Goal: Transaction & Acquisition: Obtain resource

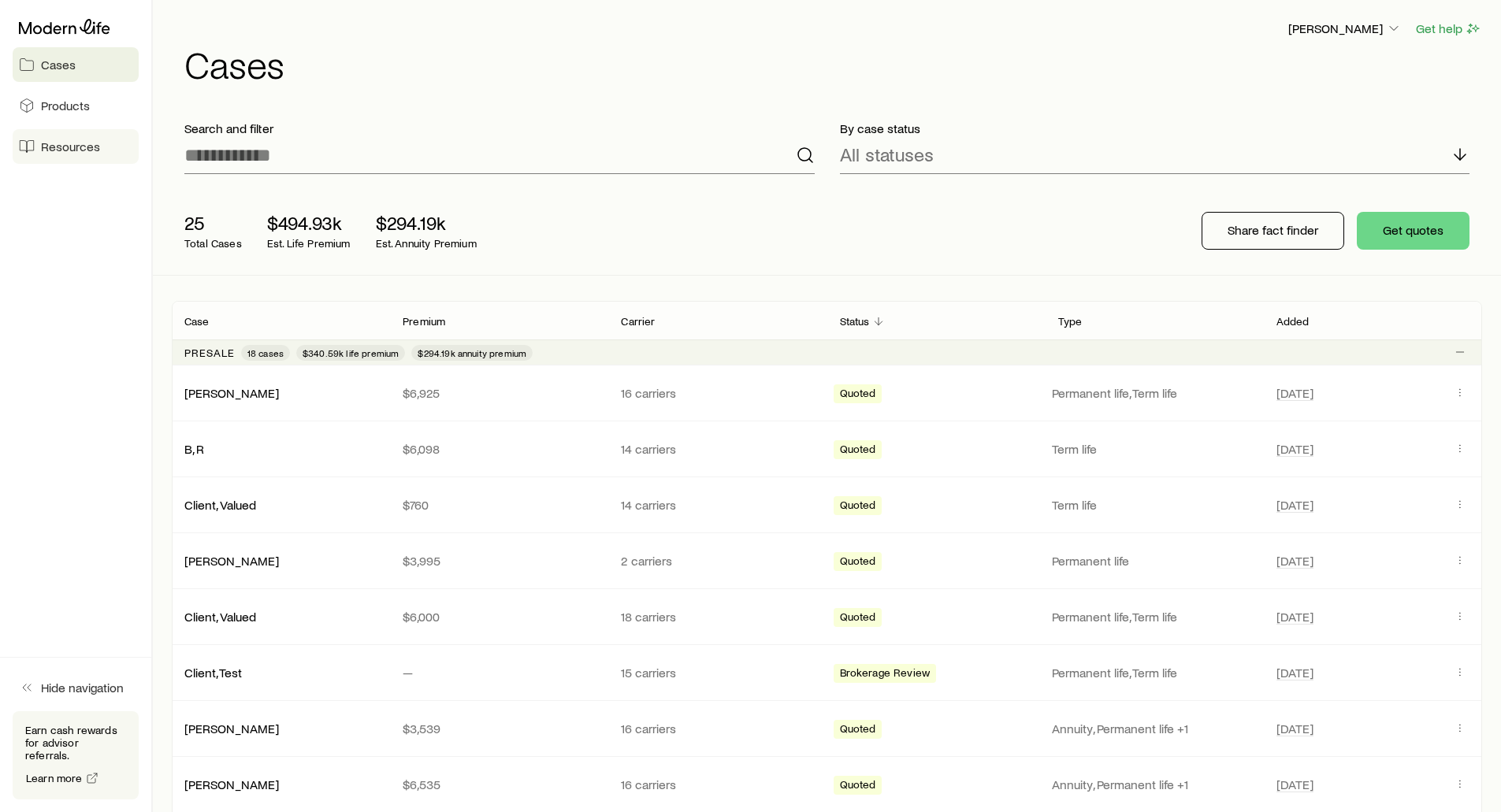
click at [40, 148] on link "Resources" at bounding box center [75, 147] width 126 height 35
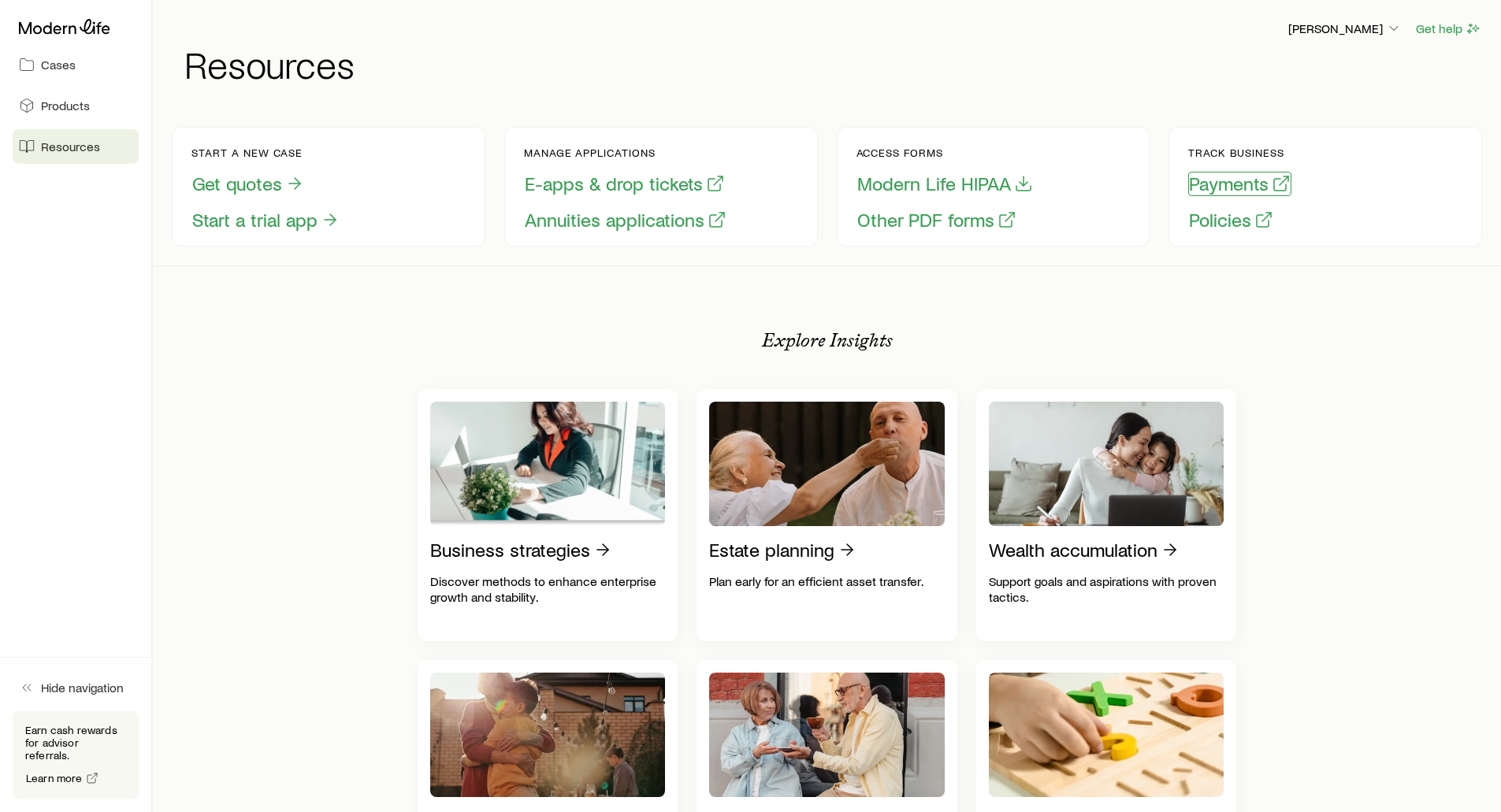
click at [1225, 182] on button "Payments" at bounding box center [1239, 184] width 103 height 25
click at [50, 59] on span "Cases" at bounding box center [59, 64] width 35 height 16
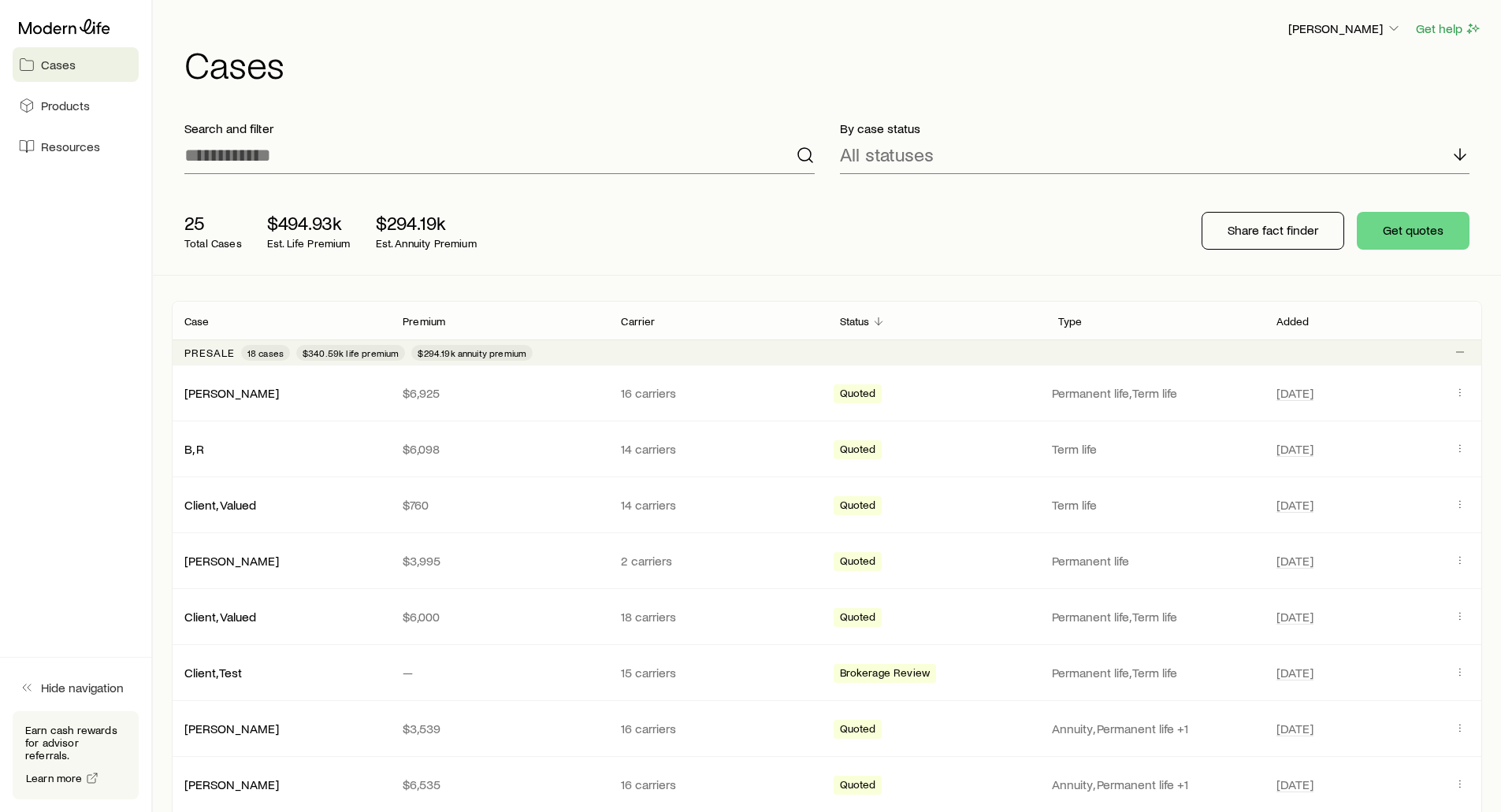
click at [1341, 17] on div "[PERSON_NAME] Get help Cases" at bounding box center [827, 50] width 1310 height 102
click at [1338, 21] on p "[PERSON_NAME]" at bounding box center [1344, 28] width 113 height 16
click at [1293, 150] on span "Track payments" at bounding box center [1292, 148] width 87 height 16
click at [1003, 137] on div "All statuses" at bounding box center [1155, 155] width 630 height 38
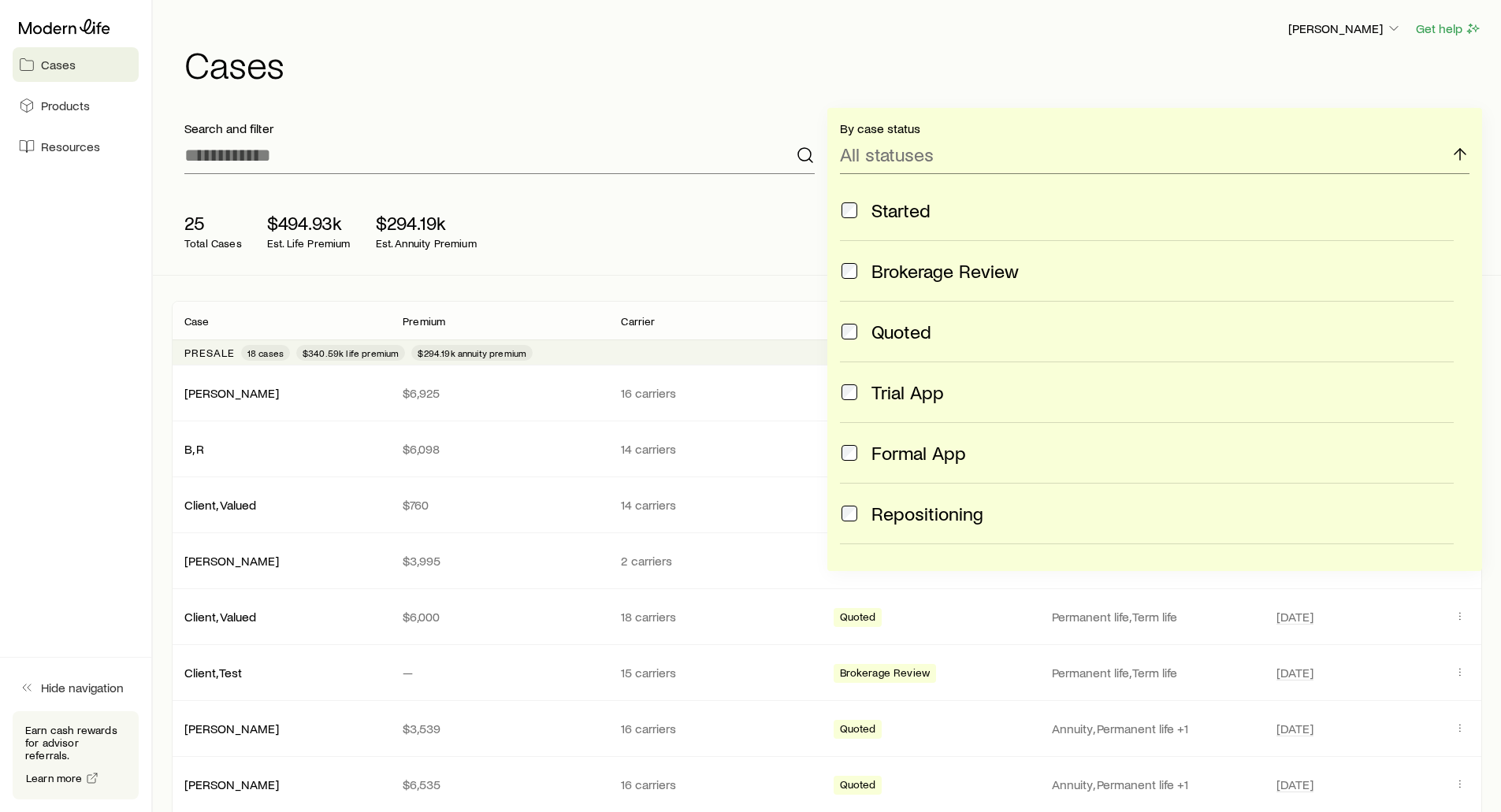
click at [997, 47] on h1 "Cases" at bounding box center [833, 64] width 1297 height 38
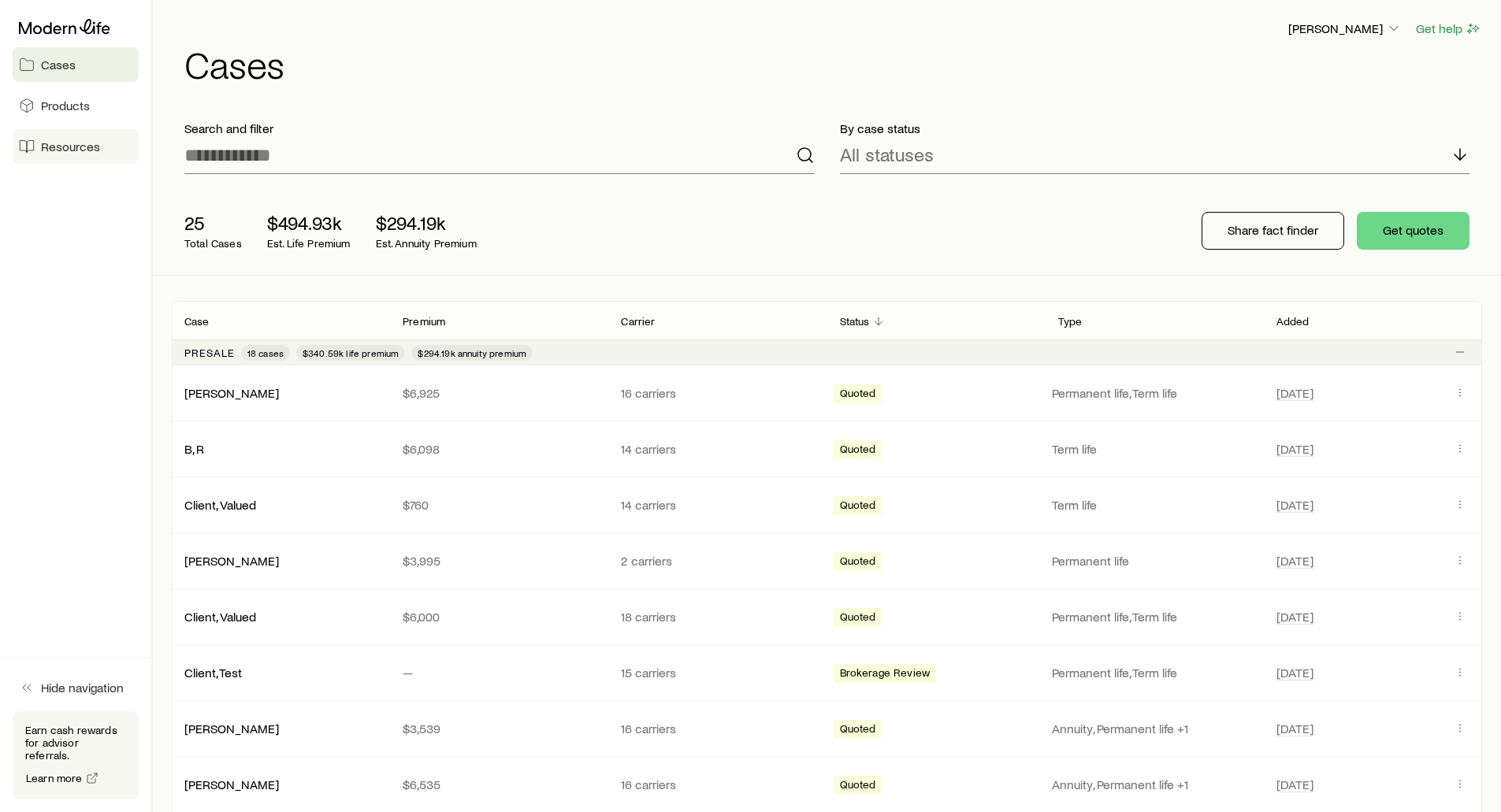
click at [81, 147] on span "Resources" at bounding box center [71, 146] width 59 height 16
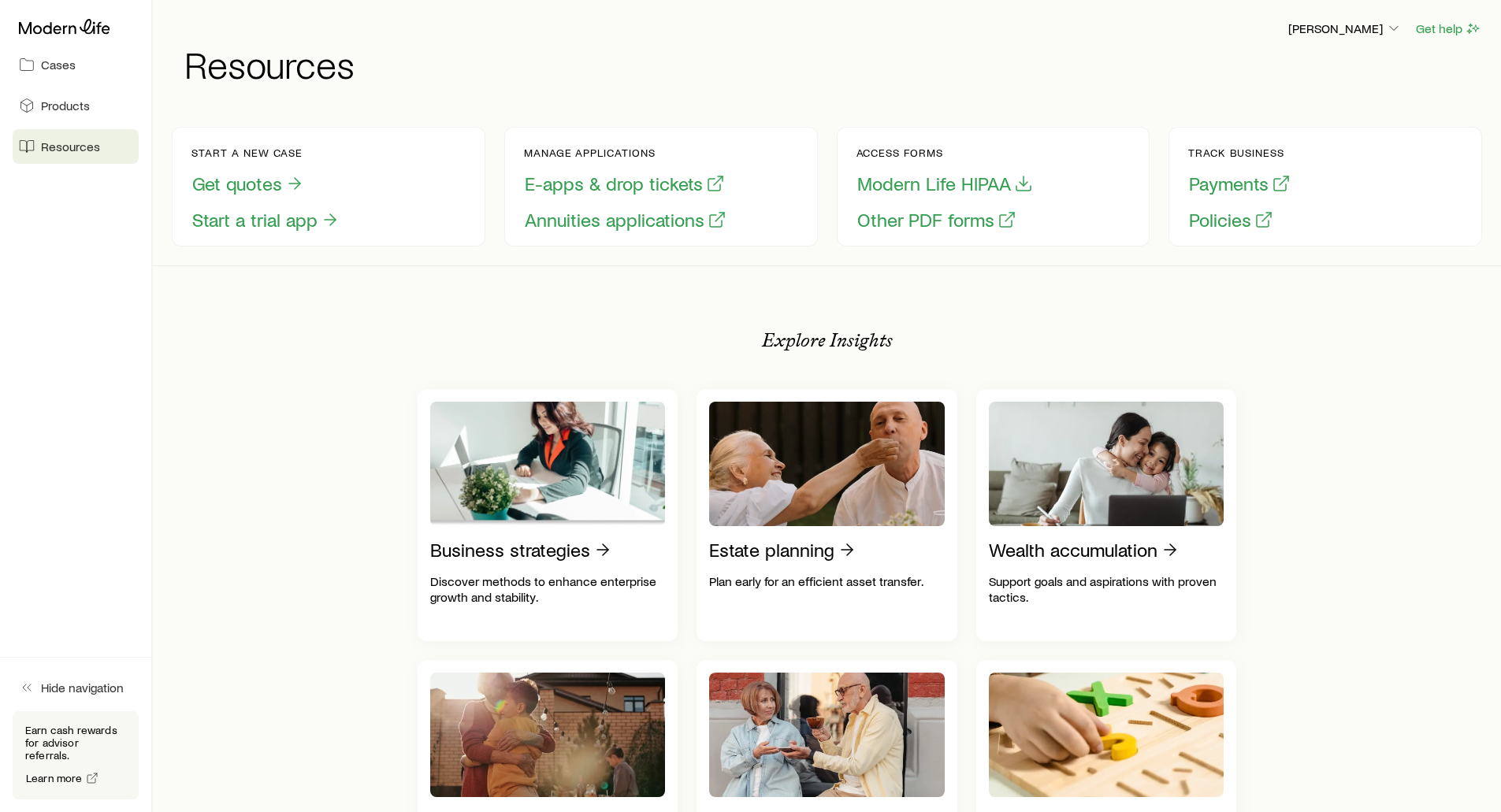
click at [1173, 90] on div "Frank Peterson Get help Resources" at bounding box center [827, 50] width 1310 height 102
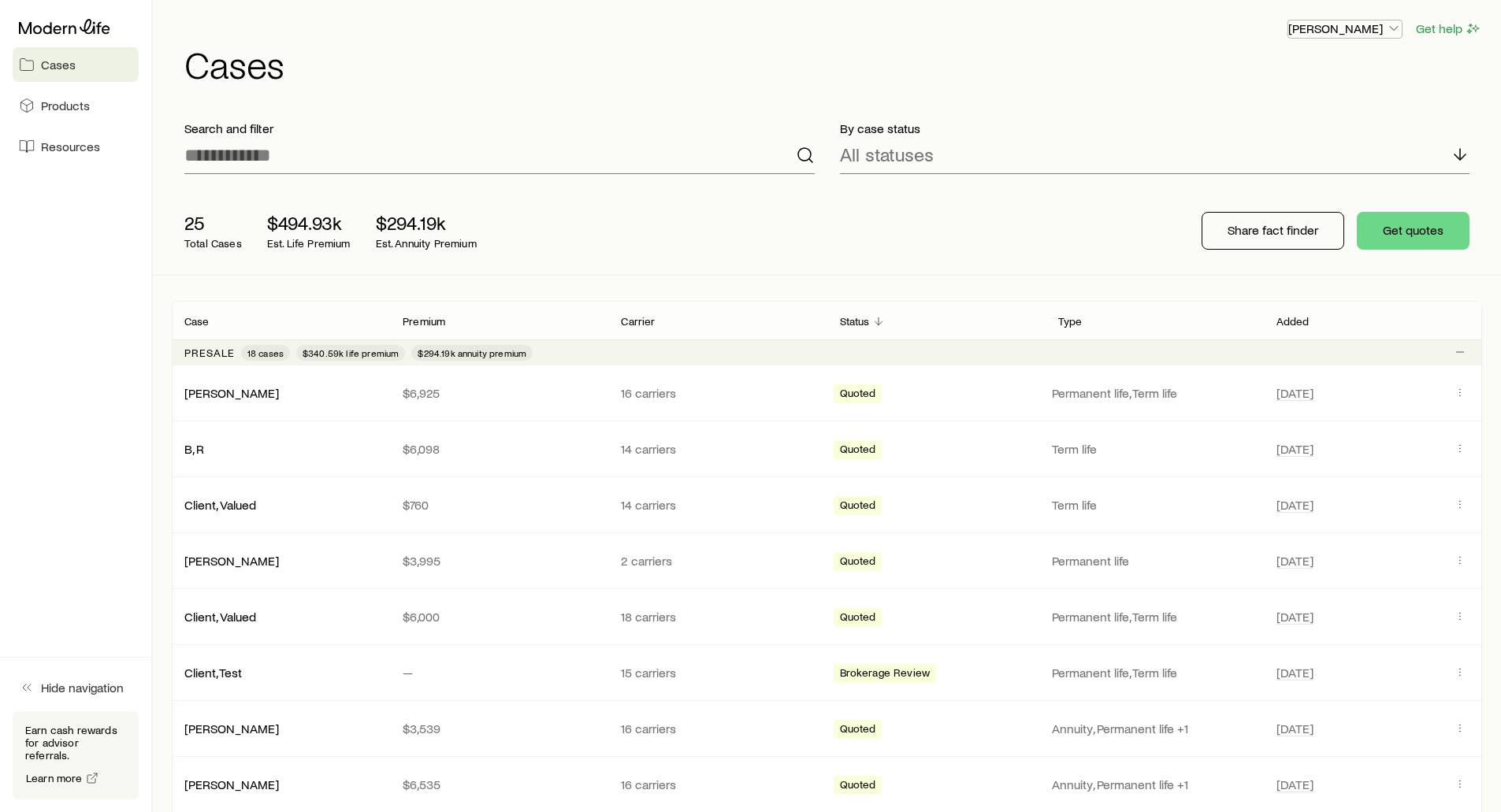
click at [1368, 29] on p "[PERSON_NAME]" at bounding box center [1344, 28] width 113 height 16
click at [1315, 147] on span "Track payments" at bounding box center [1292, 148] width 87 height 16
click at [660, 39] on header "[PERSON_NAME] Get help Cases" at bounding box center [827, 50] width 1310 height 64
click at [64, 161] on link "Resources" at bounding box center [75, 147] width 126 height 35
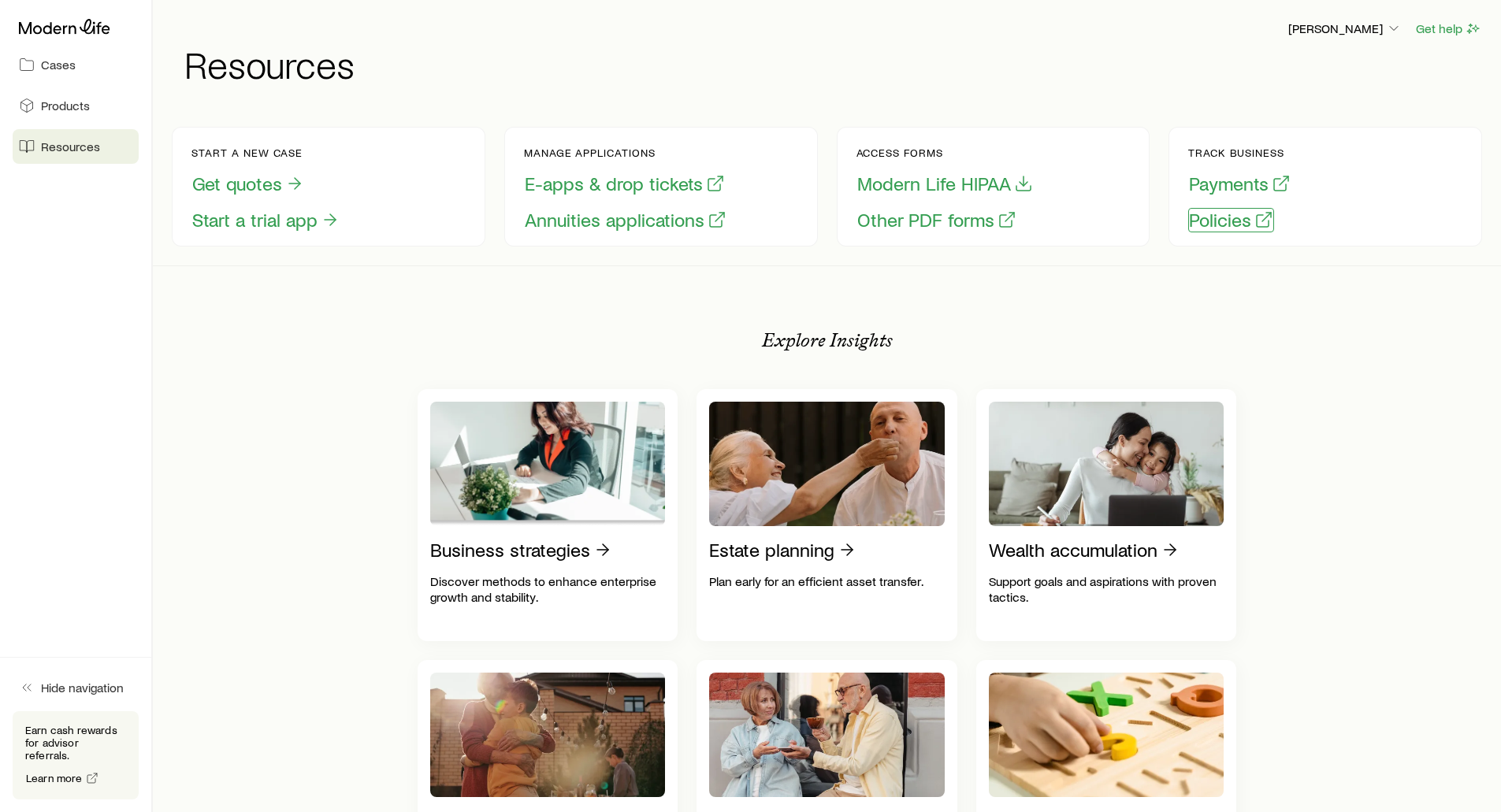
click at [1216, 224] on button "Policies" at bounding box center [1231, 220] width 86 height 25
click at [1216, 225] on button "Policies" at bounding box center [1231, 220] width 86 height 25
click at [1211, 186] on button "Payments" at bounding box center [1239, 184] width 103 height 25
click at [1215, 185] on button "Payments" at bounding box center [1239, 184] width 103 height 25
click at [52, 73] on link "Cases" at bounding box center [75, 64] width 126 height 35
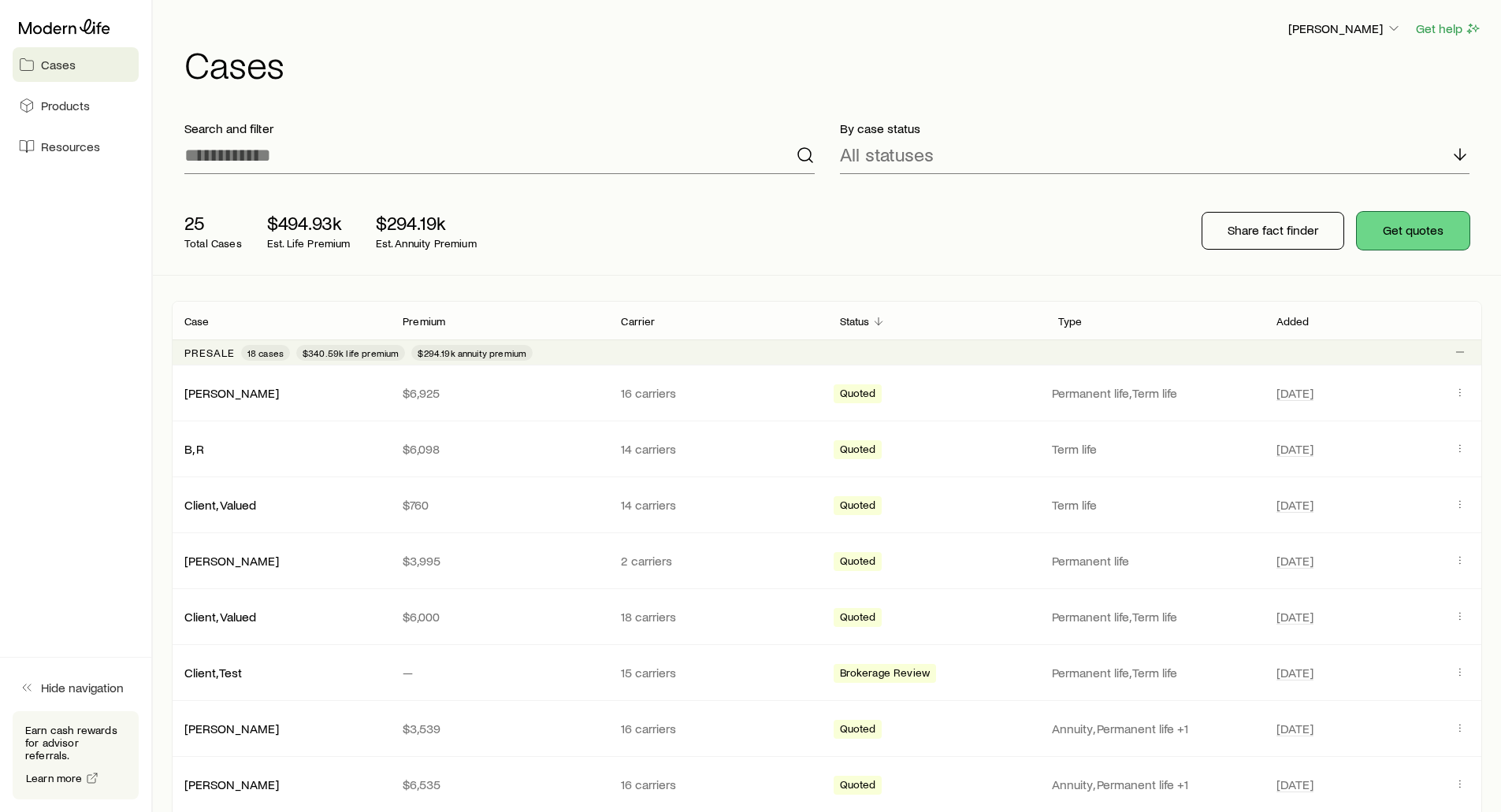
click at [1390, 231] on button "Get quotes" at bounding box center [1413, 231] width 113 height 38
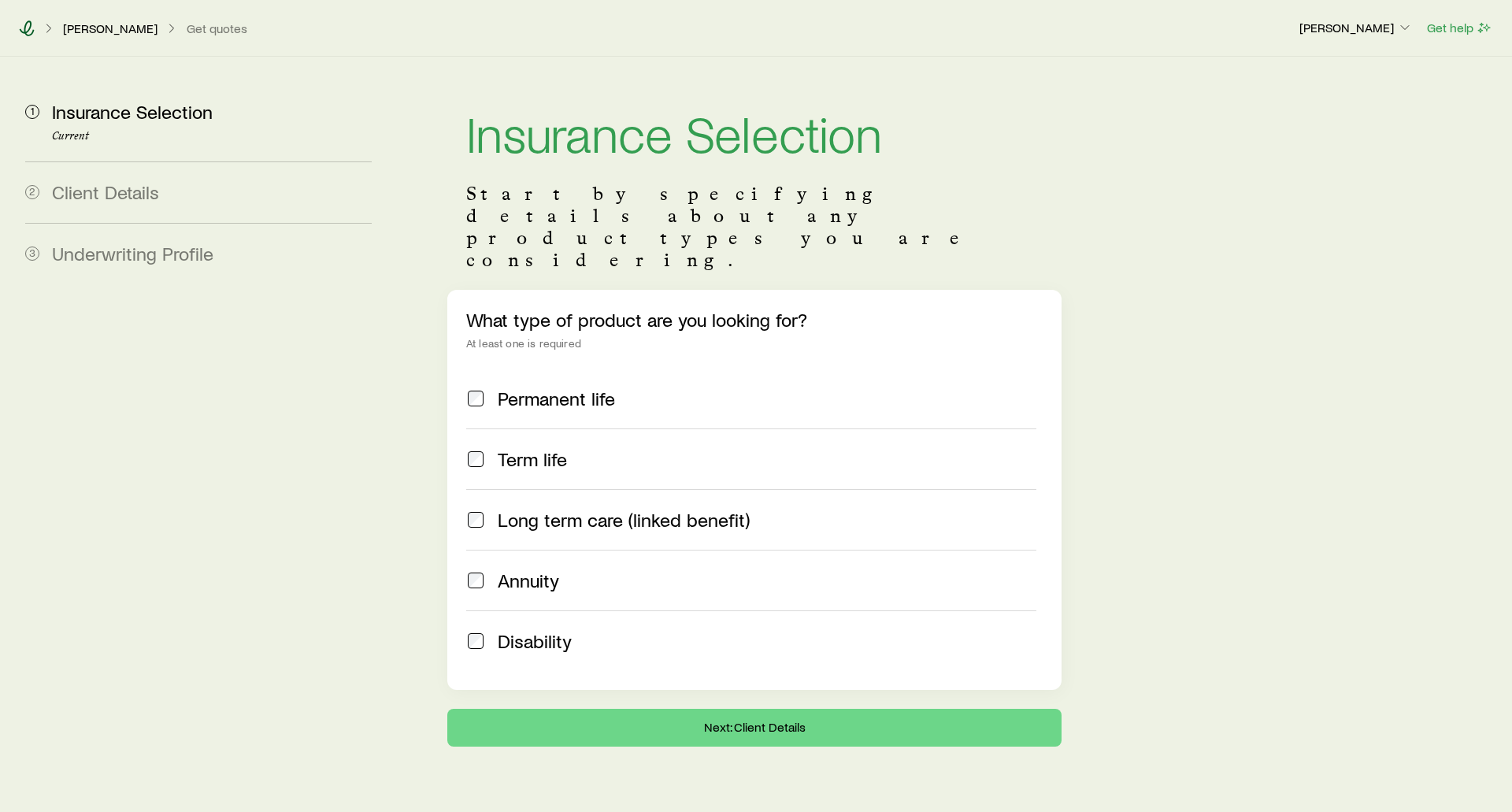
click at [22, 24] on icon at bounding box center [26, 28] width 16 height 16
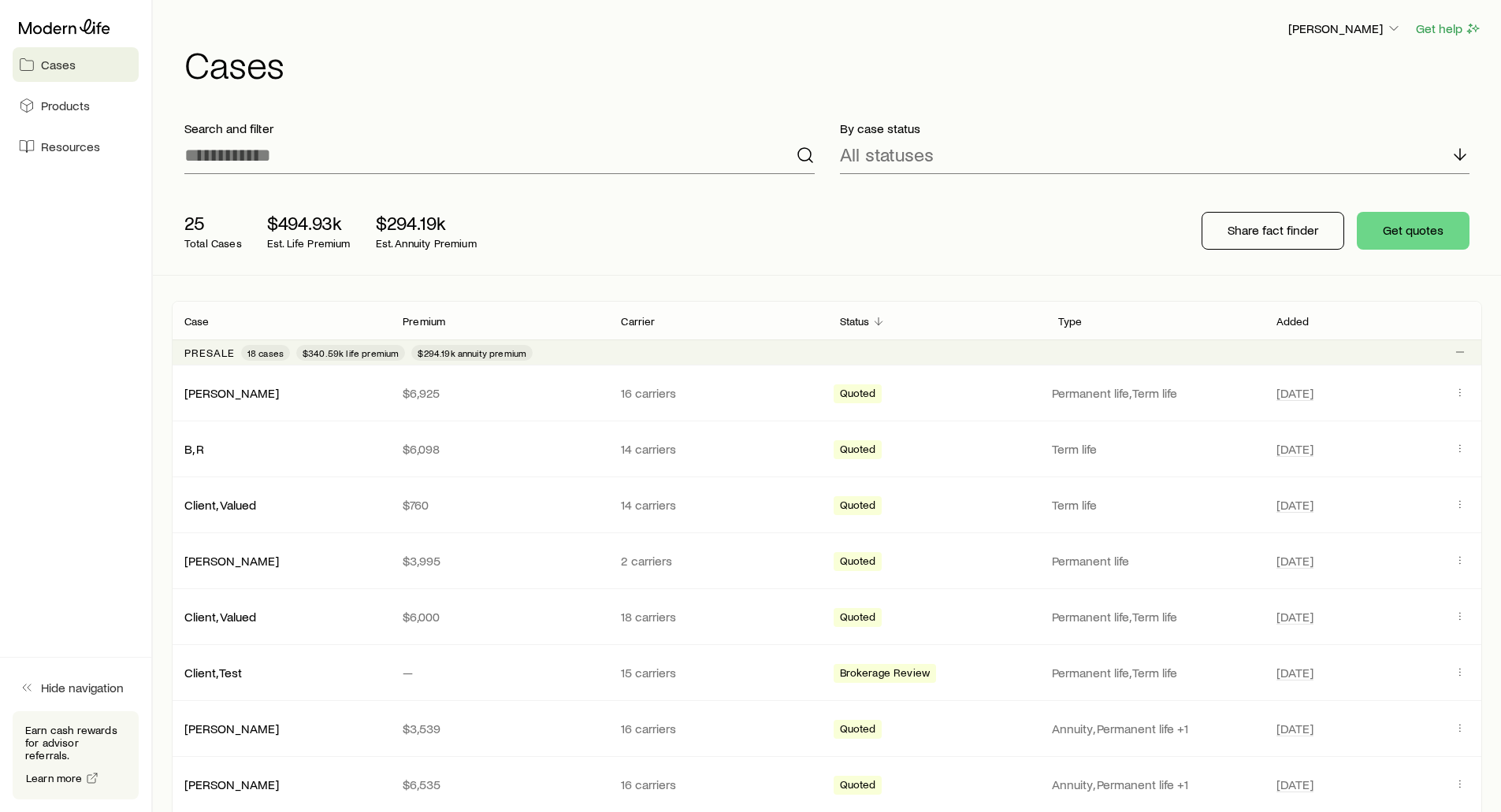
click at [547, 61] on h1 "Cases" at bounding box center [833, 64] width 1297 height 38
click at [594, 12] on div "[PERSON_NAME] Get help Cases" at bounding box center [827, 50] width 1310 height 102
